Goal: Find specific page/section: Find specific page/section

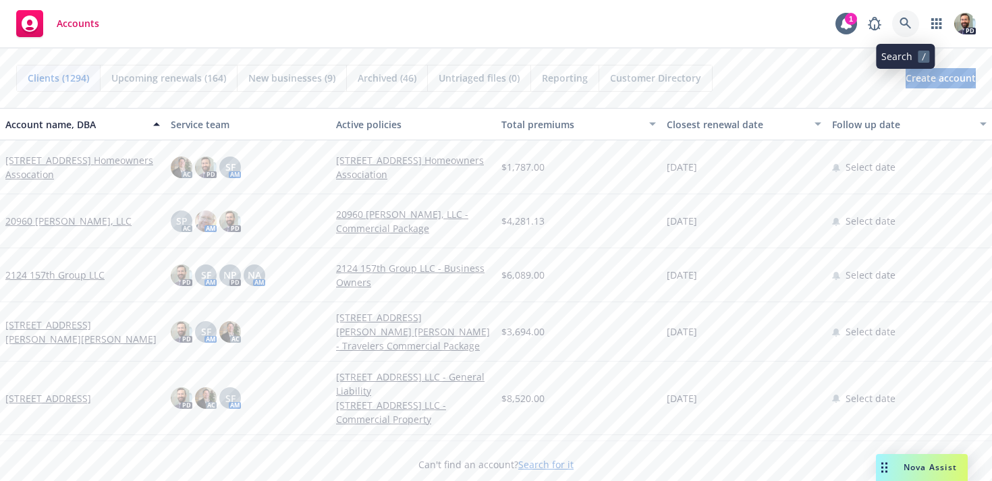
click at [907, 23] on icon at bounding box center [906, 24] width 12 height 12
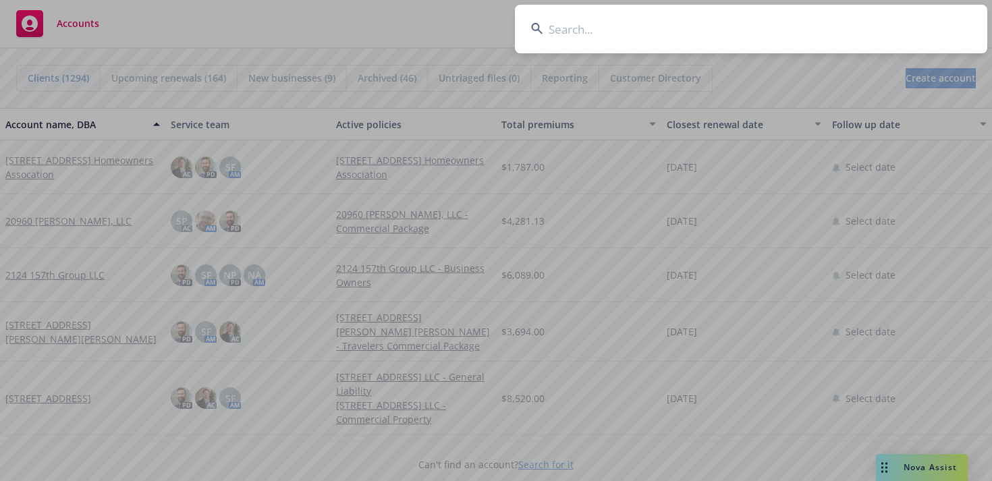
click at [785, 25] on input at bounding box center [751, 29] width 473 height 49
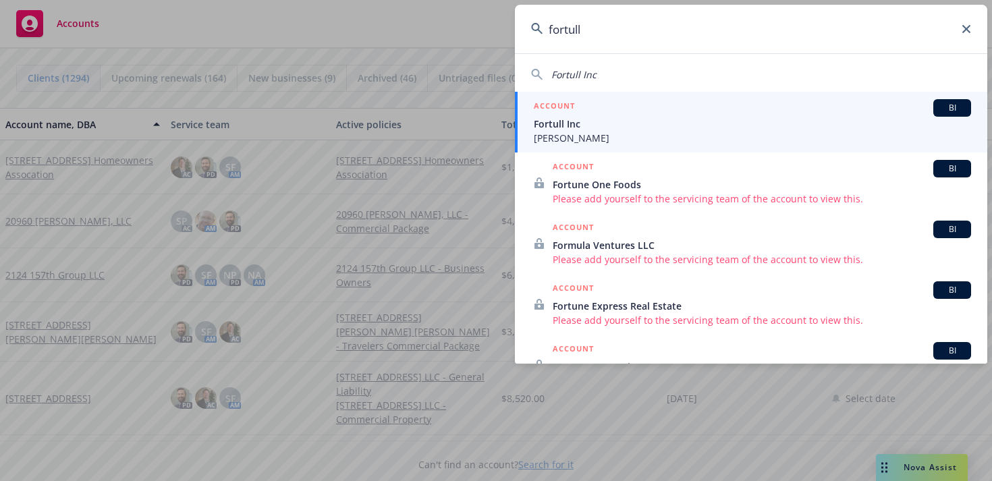
type input "fortull"
click at [548, 134] on span "Mesta" at bounding box center [752, 138] width 437 height 14
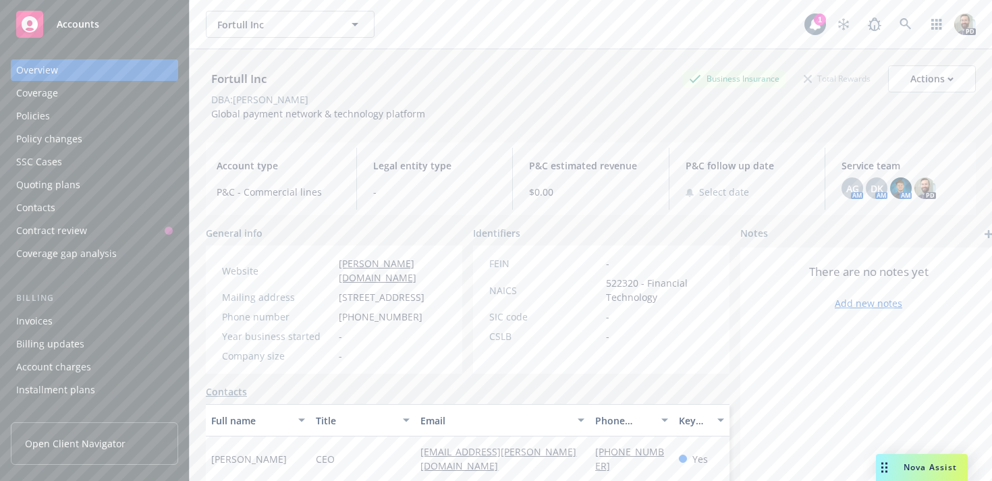
click at [41, 117] on div "Policies" at bounding box center [33, 116] width 34 height 22
